Goal: Check status: Check status

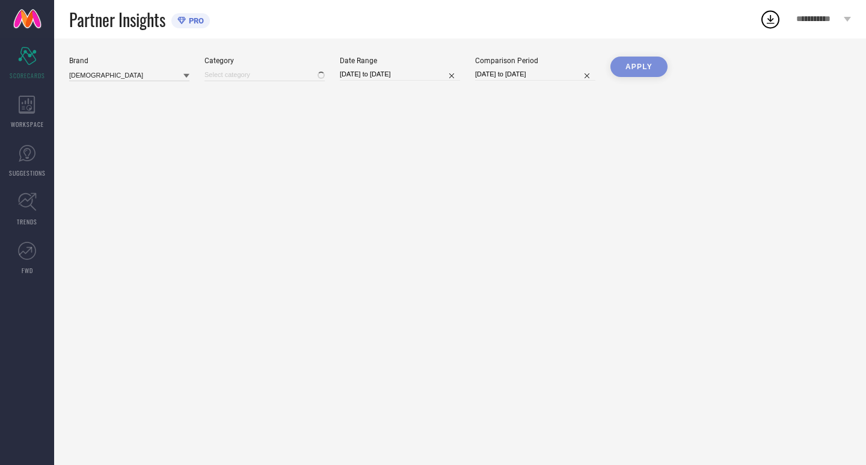
type input "All"
select select "6"
select select "2025"
select select "7"
select select "2025"
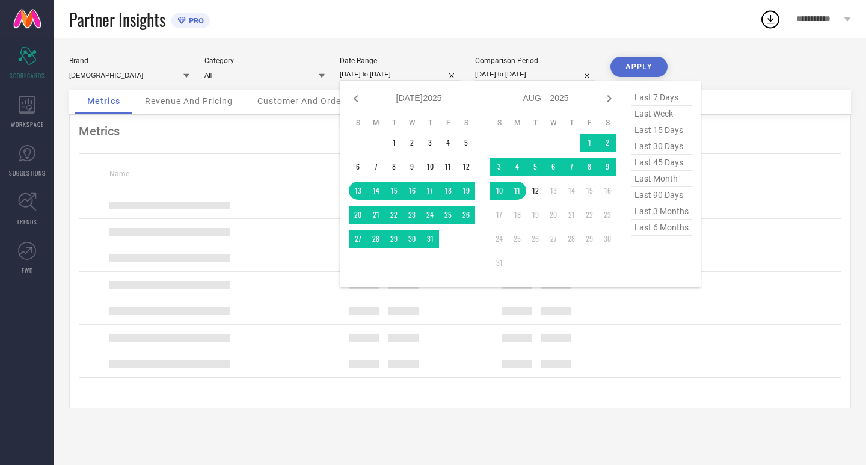
click at [417, 74] on input "[DATE] to [DATE]" at bounding box center [400, 74] width 120 height 13
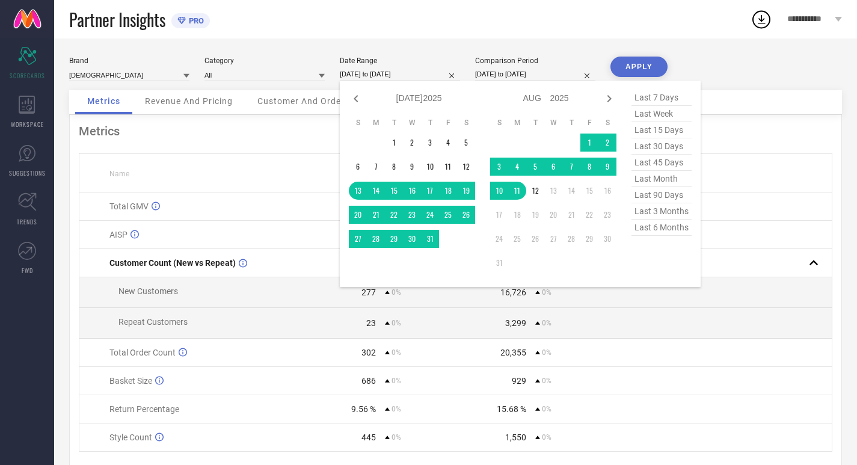
click at [656, 149] on span "last 30 days" at bounding box center [662, 146] width 60 height 16
type input "[DATE] to [DATE]"
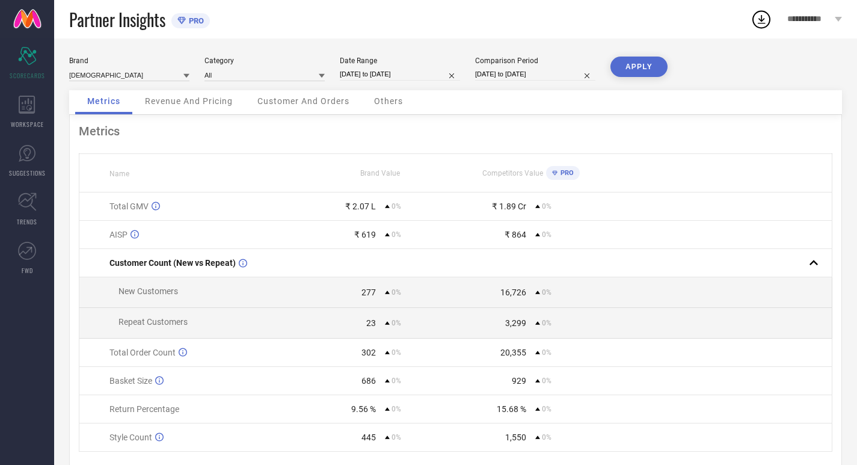
click at [555, 67] on div "Comparison Period [DATE] to [DATE]" at bounding box center [535, 69] width 120 height 25
click at [561, 81] on div "Brand INDIANRANG Category All Date Range [DATE] to [DATE] Comparison Period [DA…" at bounding box center [455, 74] width 773 height 34
select select "6"
select select "2025"
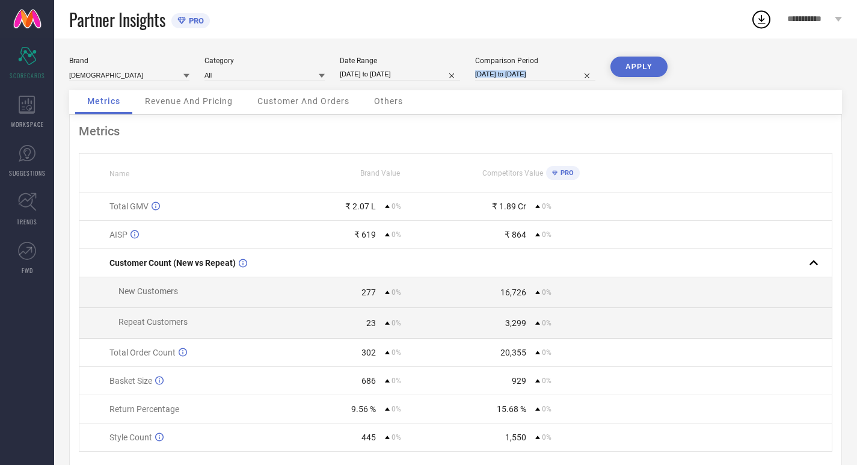
select select "7"
select select "2025"
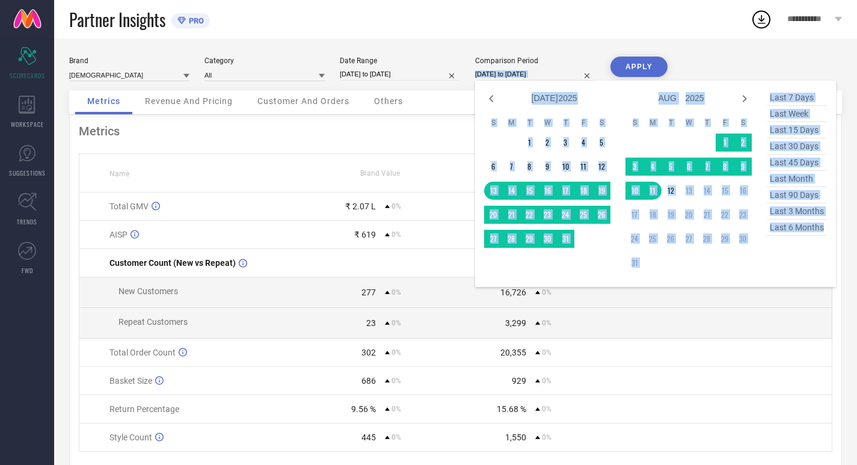
click at [557, 73] on input "[DATE] to [DATE]" at bounding box center [535, 74] width 120 height 13
click at [774, 150] on span "last 30 days" at bounding box center [797, 146] width 60 height 16
type input "[DATE] to [DATE]"
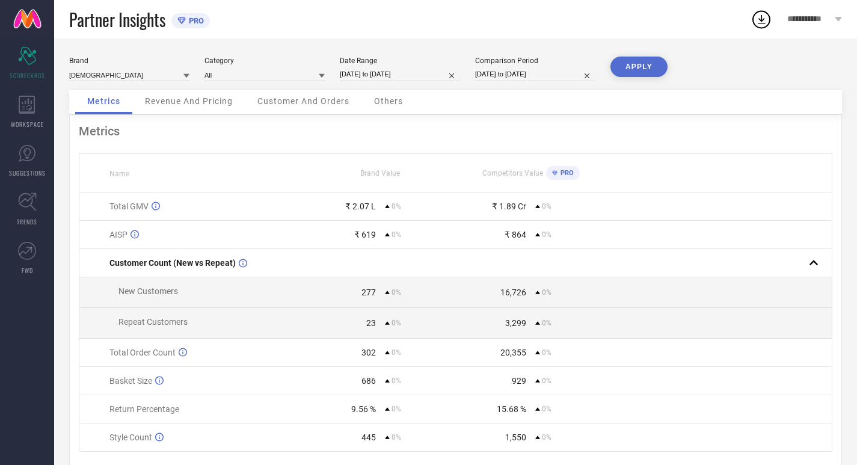
click at [643, 67] on button "APPLY" at bounding box center [639, 67] width 57 height 20
click at [49, 115] on div "WORKSPACE" at bounding box center [27, 112] width 54 height 48
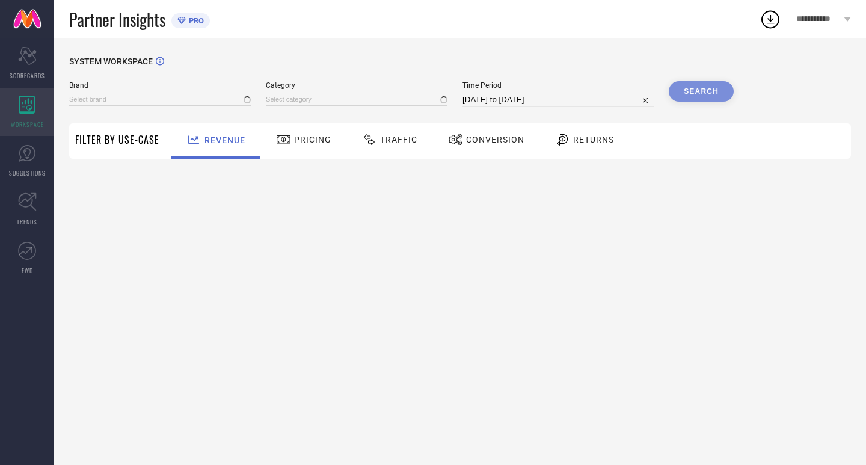
type input "[DEMOGRAPHIC_DATA]"
type input "All"
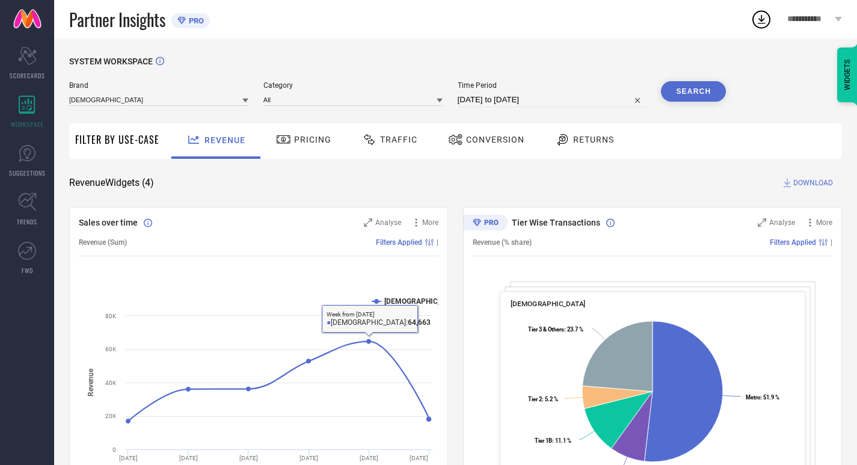
click at [280, 141] on icon at bounding box center [283, 139] width 13 height 8
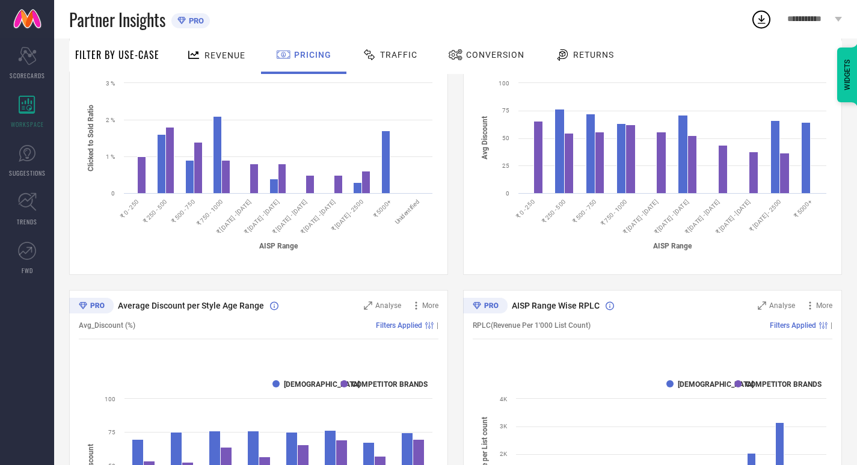
scroll to position [567, 0]
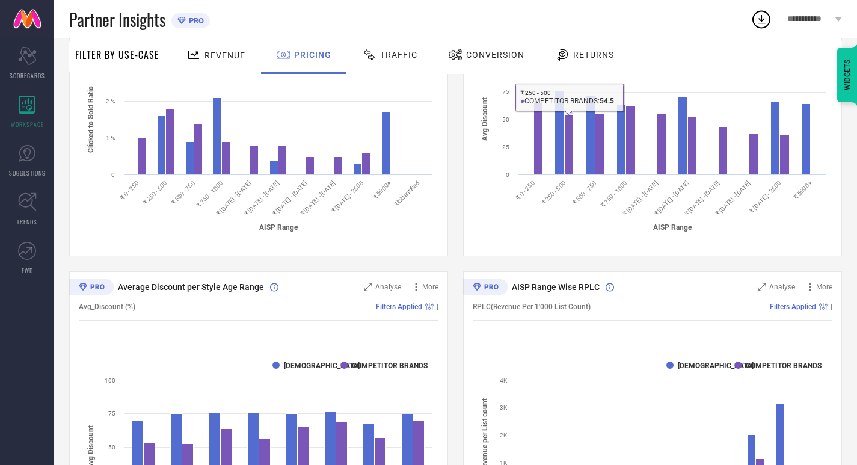
click at [404, 49] on div "Traffic" at bounding box center [389, 55] width 61 height 20
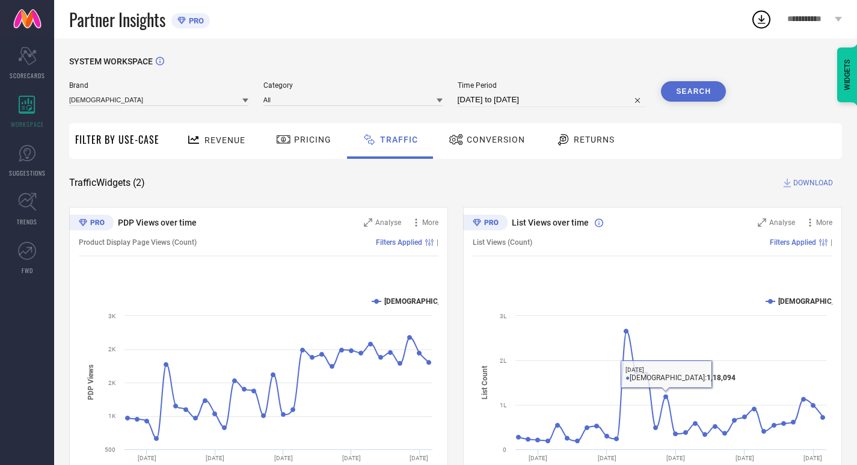
click at [478, 158] on div "Conversion" at bounding box center [487, 140] width 106 height 35
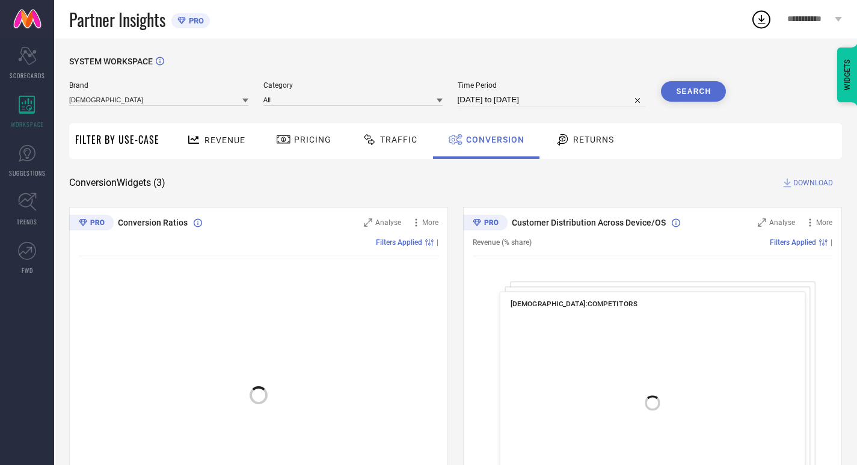
scroll to position [90, 0]
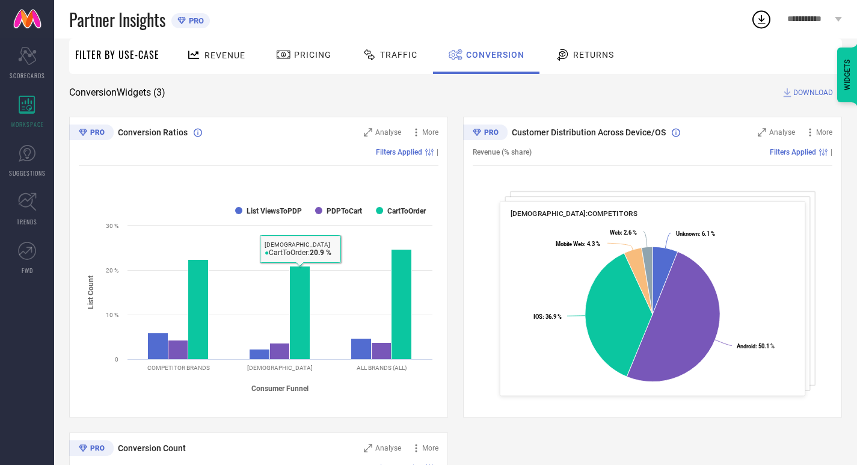
click at [576, 62] on div "Returns" at bounding box center [584, 55] width 65 height 20
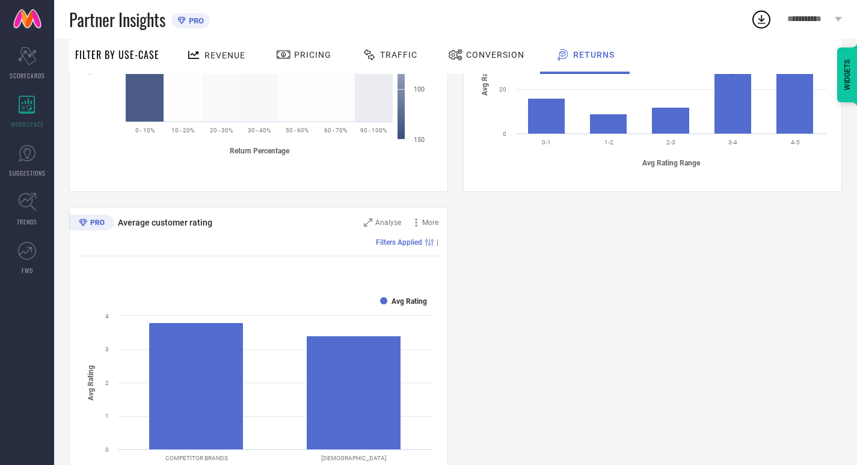
scroll to position [650, 0]
